Goal: Task Accomplishment & Management: Use online tool/utility

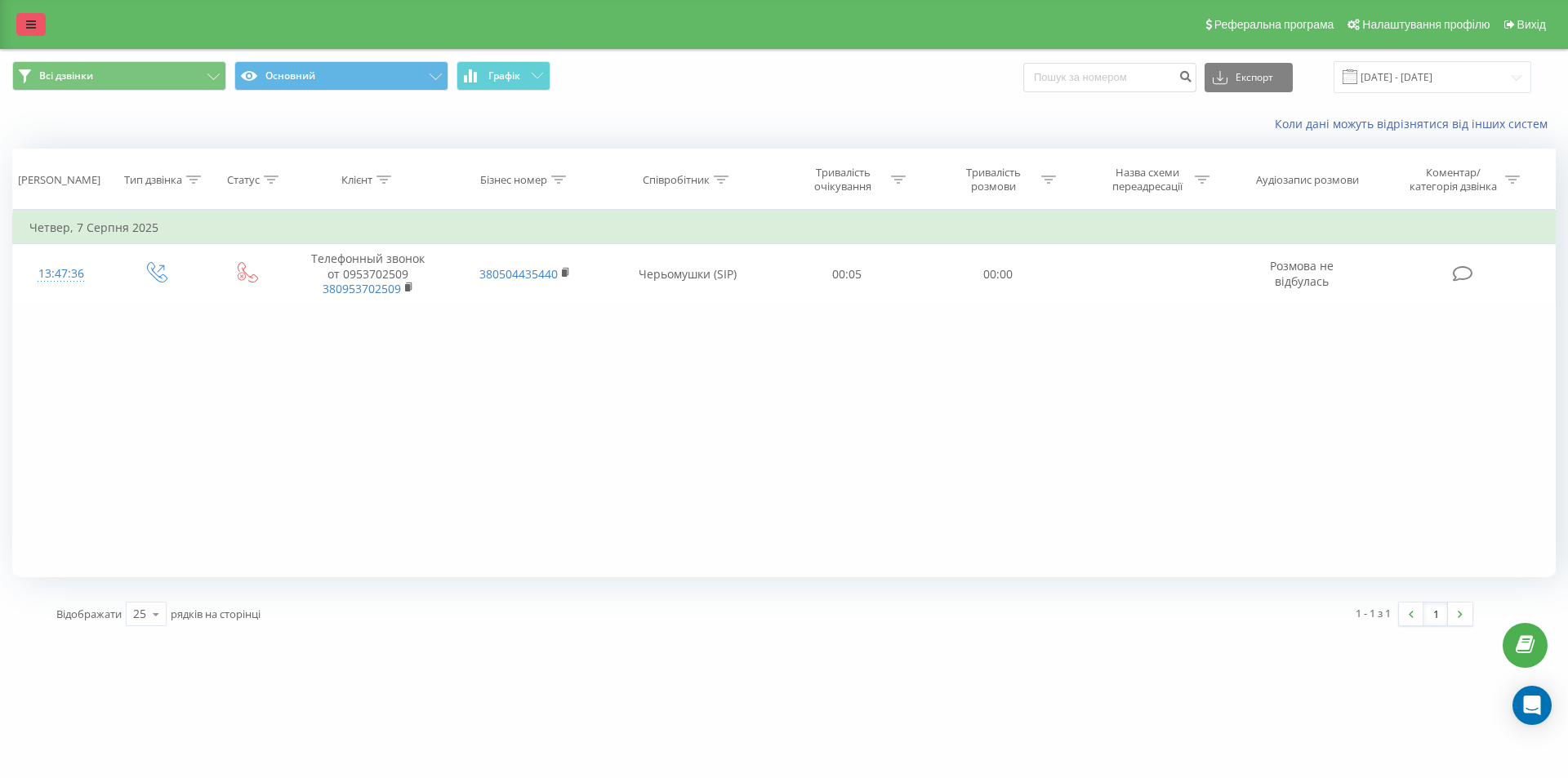
click at [34, 24] on icon at bounding box center [31, 24] width 10 height 11
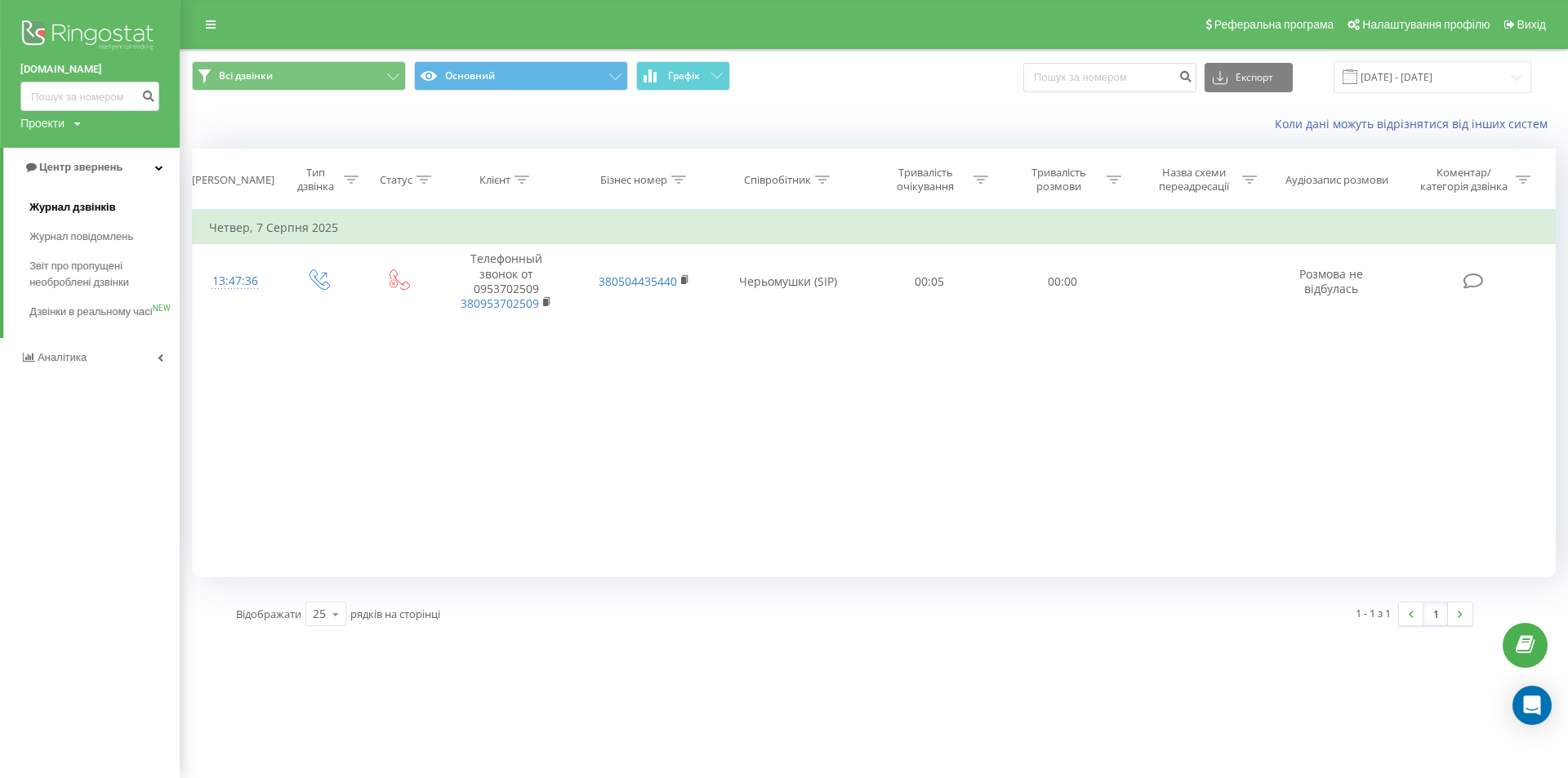
click at [57, 215] on span "Журнал дзвінків" at bounding box center [72, 208] width 87 height 16
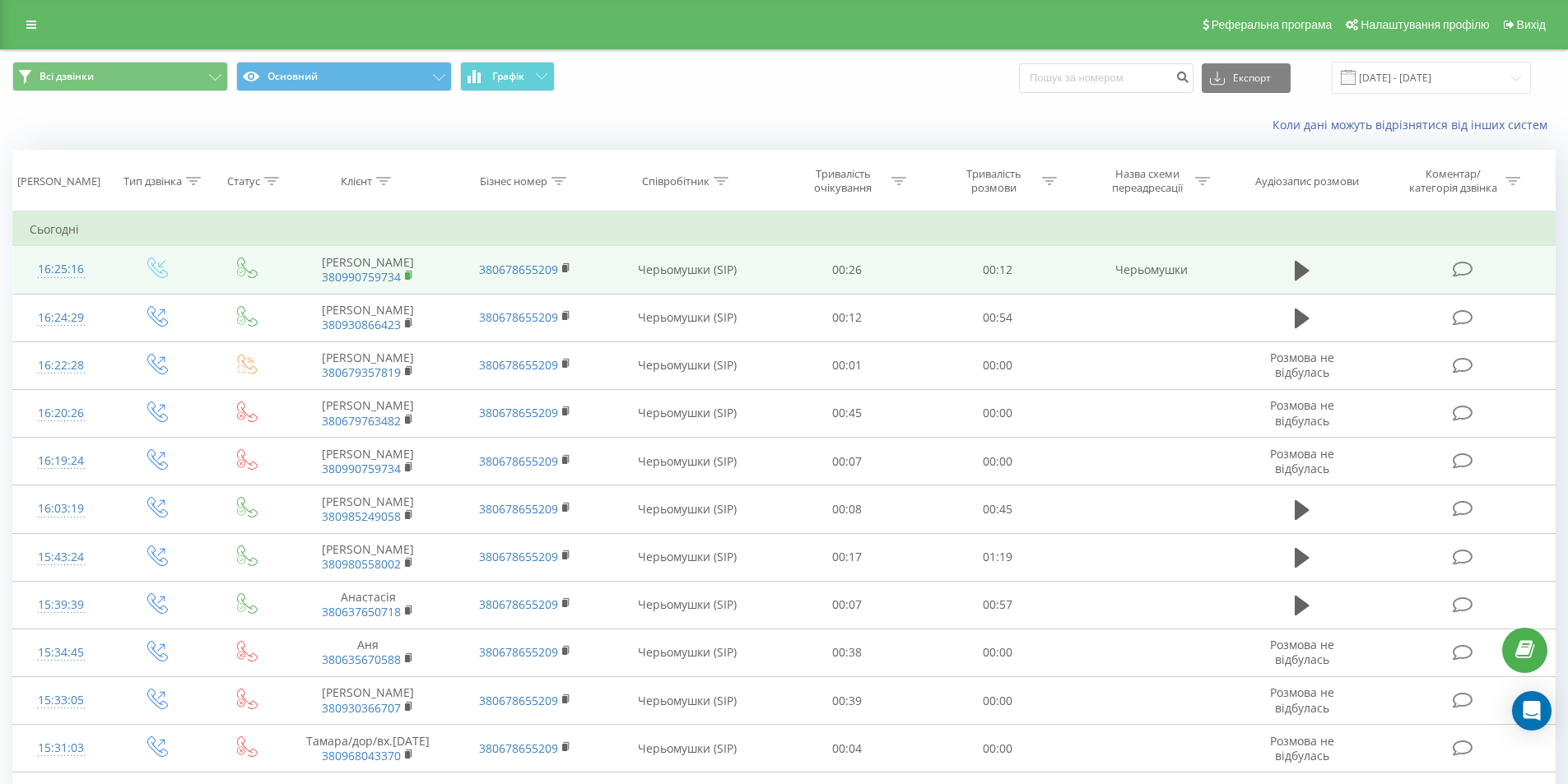
click at [408, 277] on rect at bounding box center [408, 276] width 5 height 7
